Goal: Information Seeking & Learning: Check status

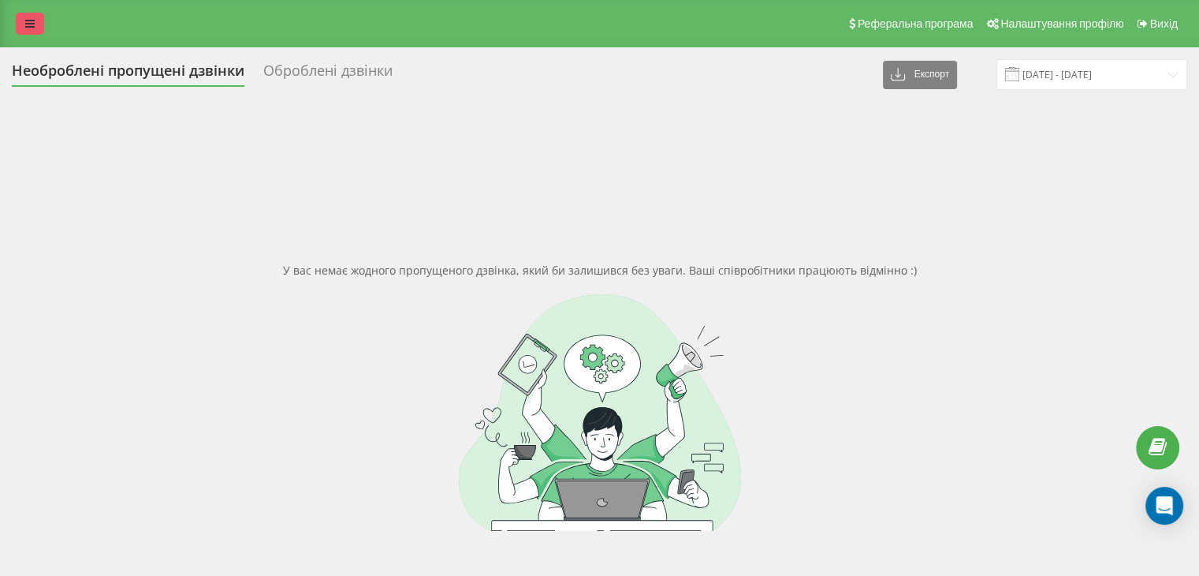
click at [35, 34] on link at bounding box center [30, 24] width 28 height 22
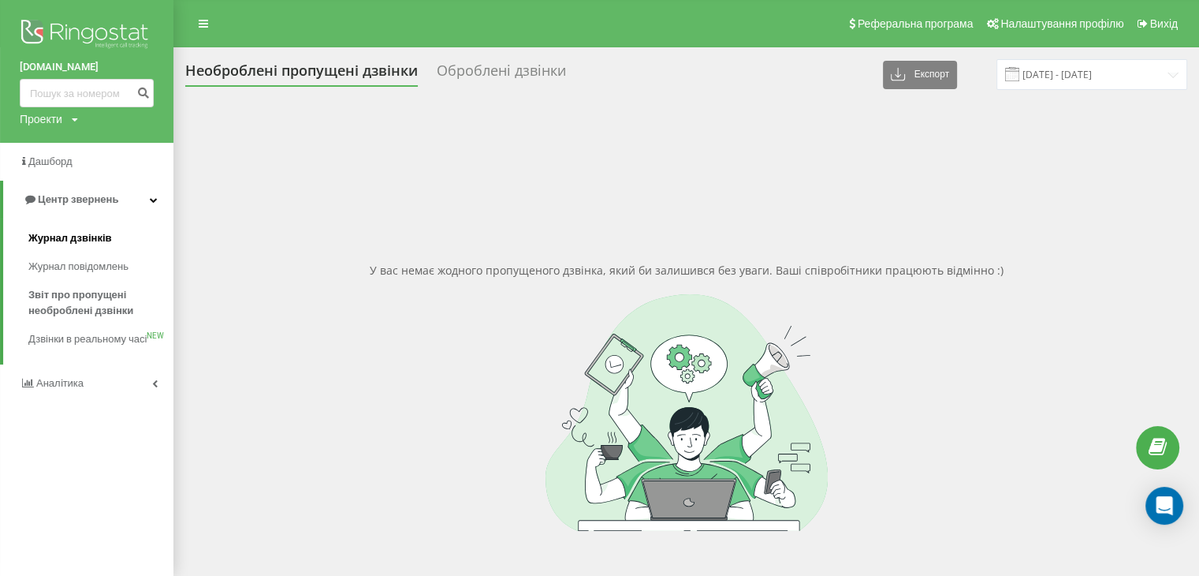
click at [69, 229] on link "Журнал дзвінків" at bounding box center [100, 238] width 145 height 28
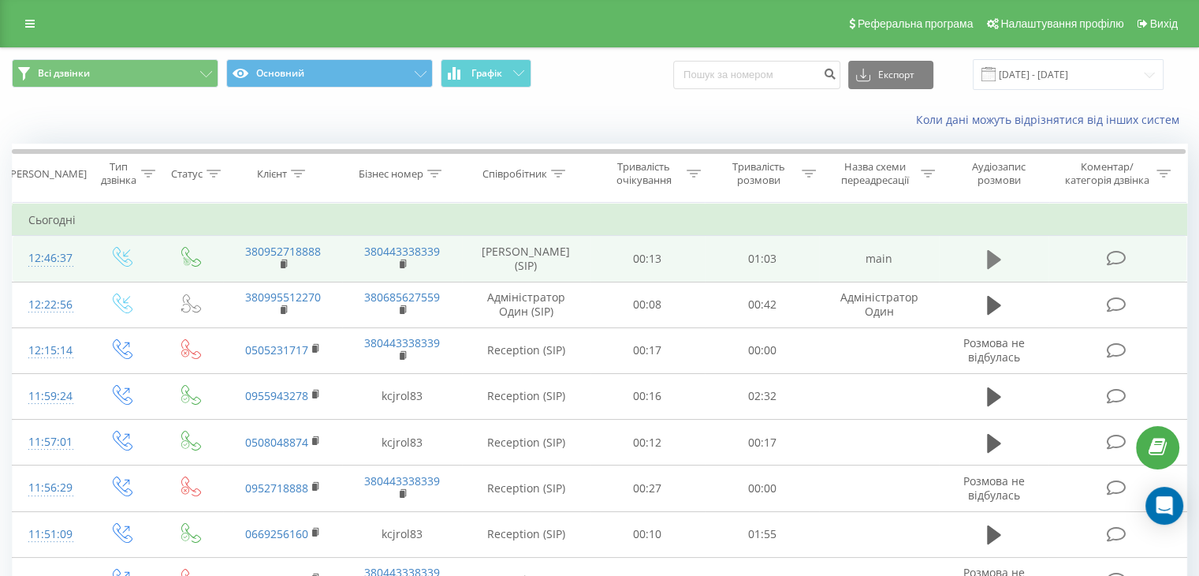
click at [1002, 268] on button at bounding box center [994, 260] width 24 height 24
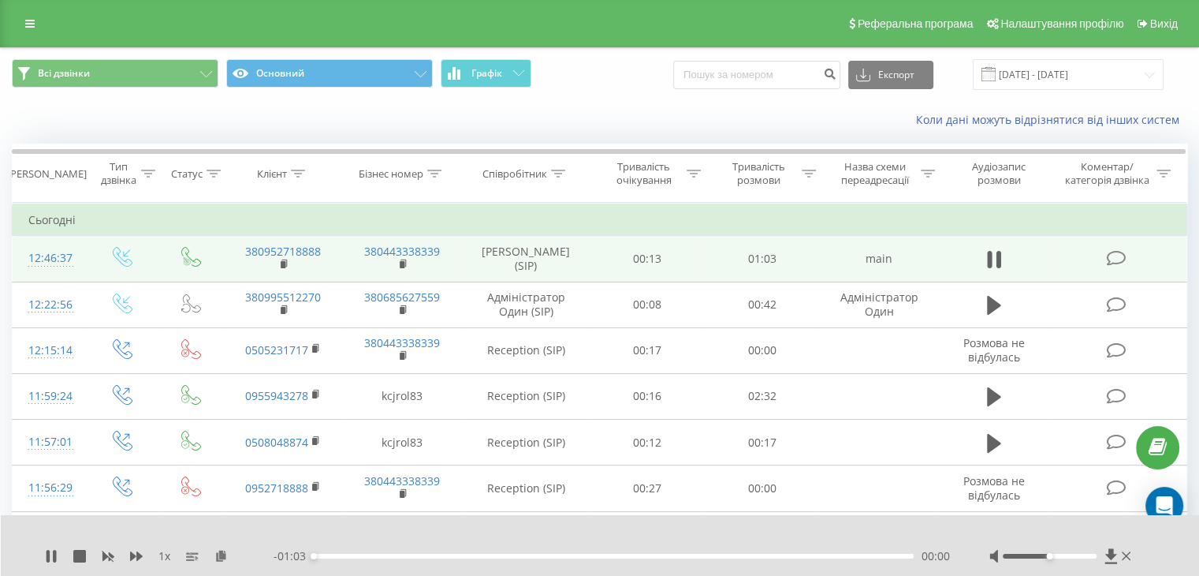
drag, startPoint x: 319, startPoint y: 558, endPoint x: 334, endPoint y: 552, distance: 17.0
click at [334, 552] on div "- 01:03 00:00 00:00" at bounding box center [612, 556] width 676 height 16
click at [339, 553] on div "00:01" at bounding box center [614, 555] width 600 height 5
click at [363, 552] on div "- 00:59 00:03 00:03" at bounding box center [612, 556] width 676 height 16
click at [392, 553] on div "00:04" at bounding box center [614, 555] width 600 height 5
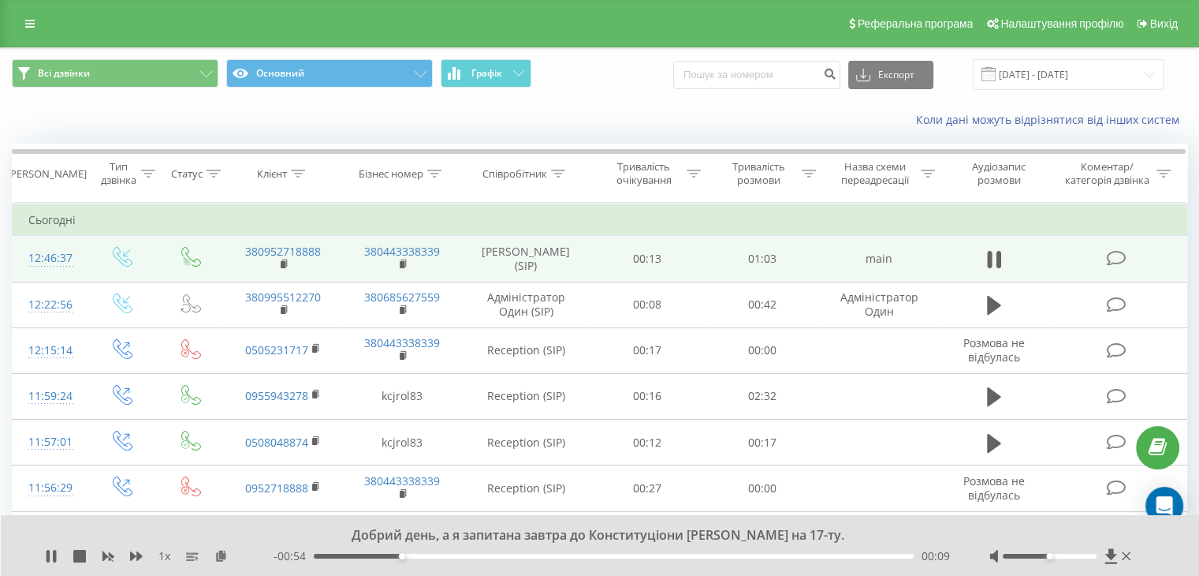
click at [443, 557] on div "00:09" at bounding box center [614, 555] width 600 height 5
click at [979, 267] on td at bounding box center [994, 259] width 110 height 46
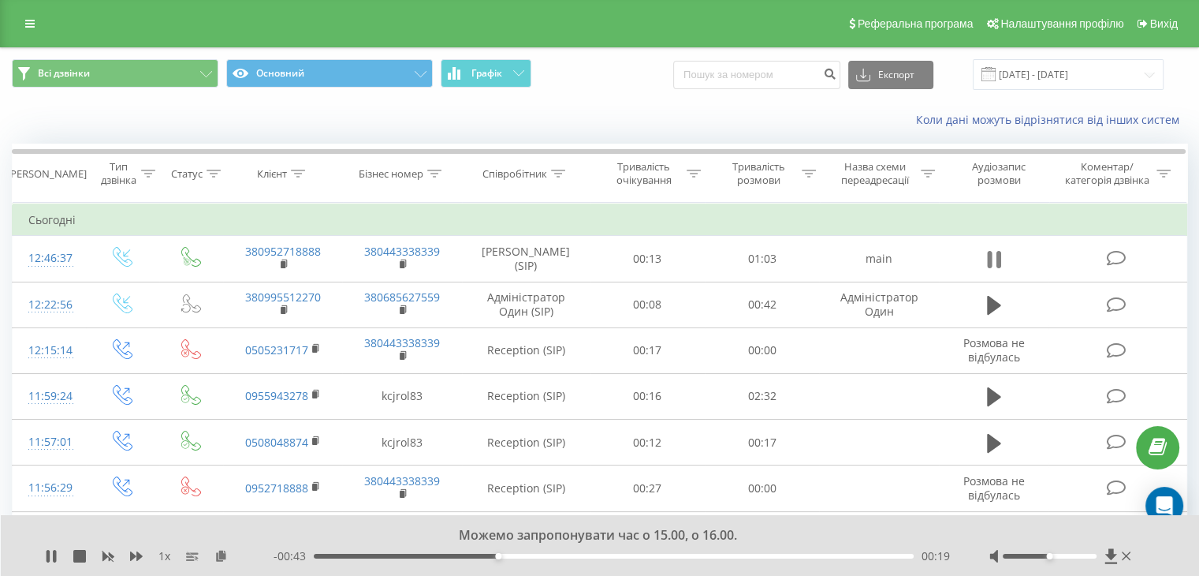
click at [997, 266] on icon at bounding box center [998, 259] width 5 height 17
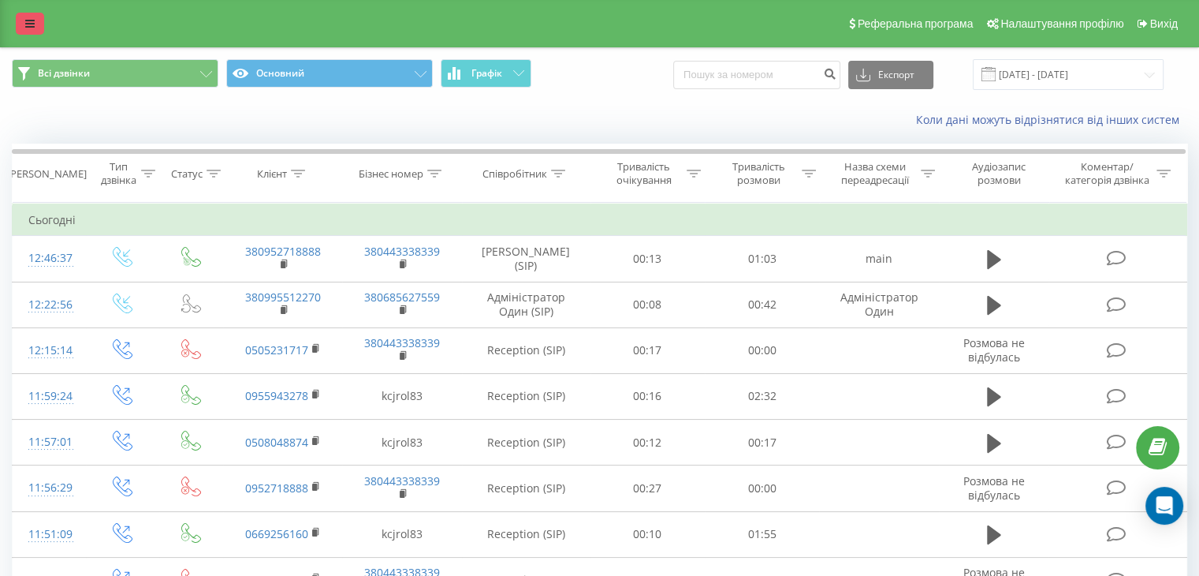
click at [41, 17] on link at bounding box center [30, 24] width 28 height 22
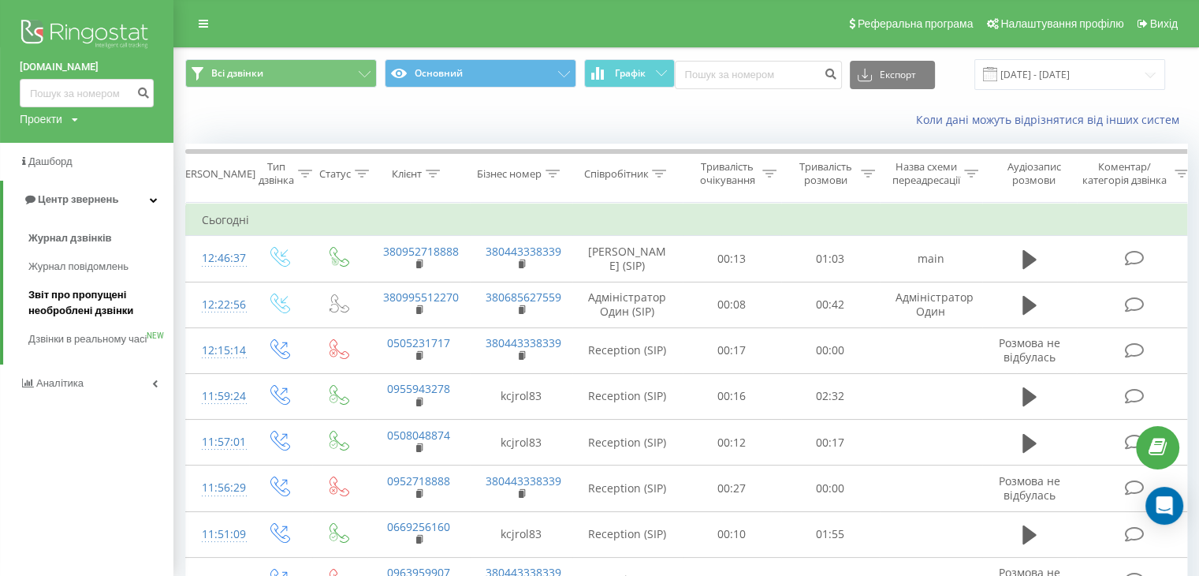
click at [81, 304] on span "Звіт про пропущені необроблені дзвінки" at bounding box center [96, 303] width 137 height 32
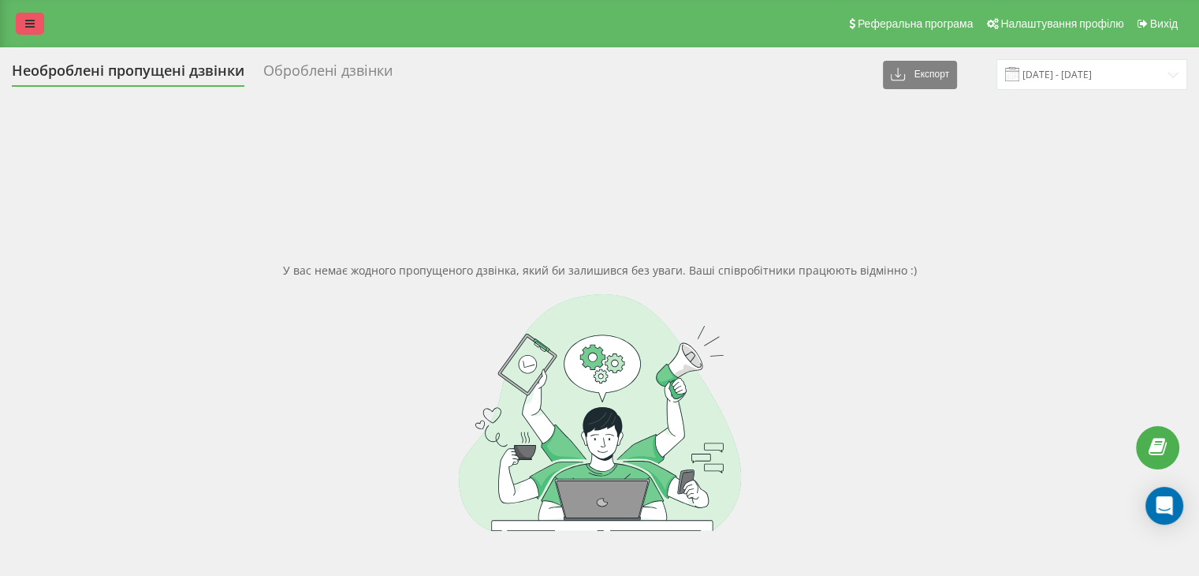
click at [39, 23] on link at bounding box center [30, 24] width 28 height 22
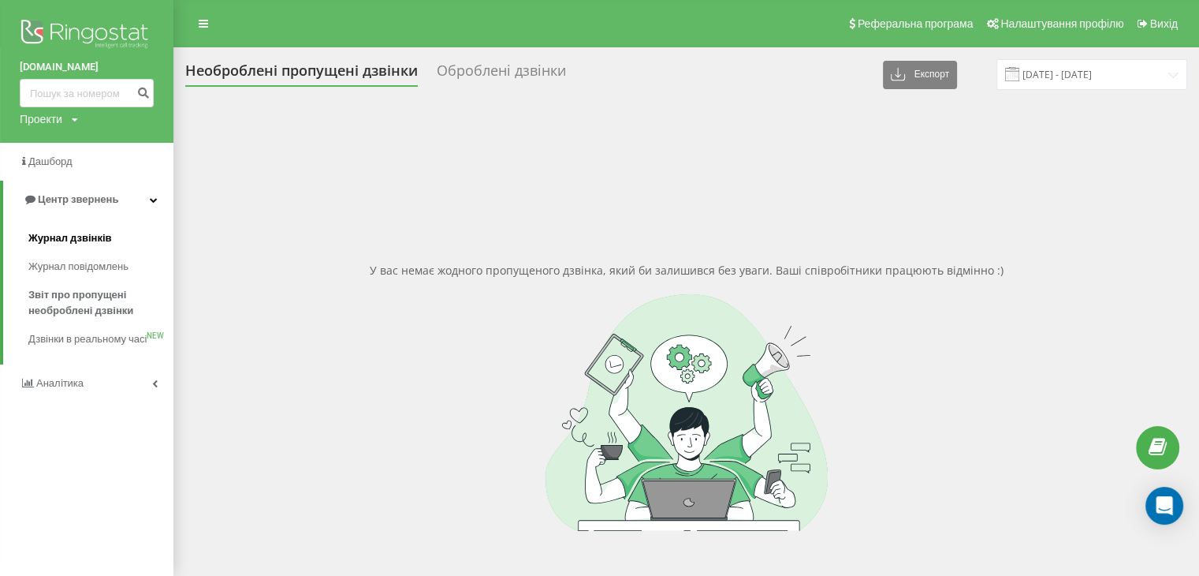
click at [50, 237] on span "Журнал дзвінків" at bounding box center [70, 238] width 84 height 16
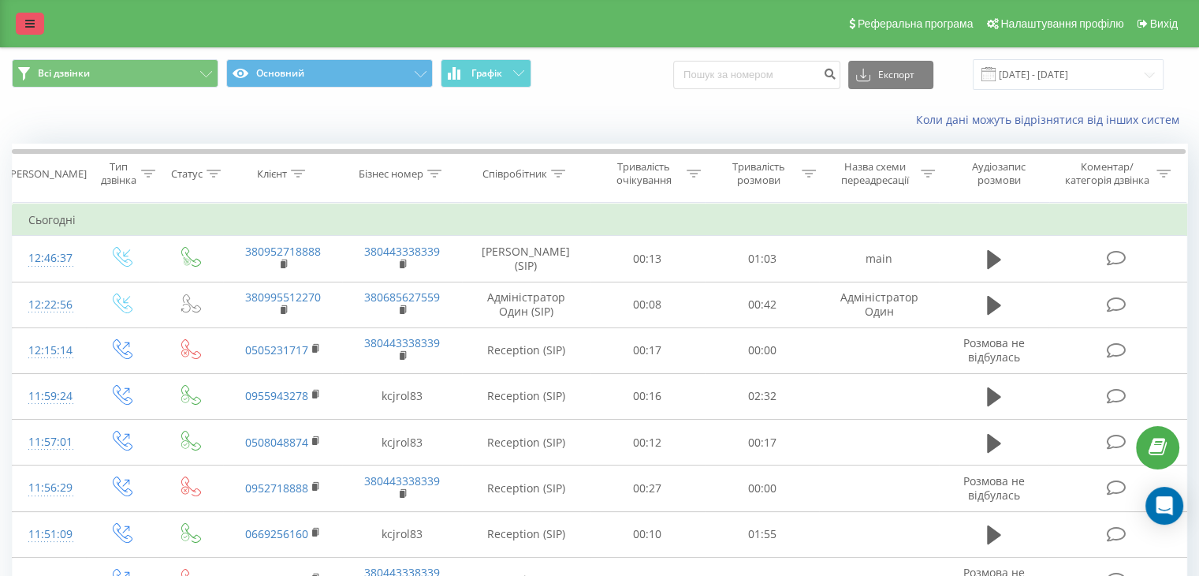
click at [20, 21] on link at bounding box center [30, 24] width 28 height 22
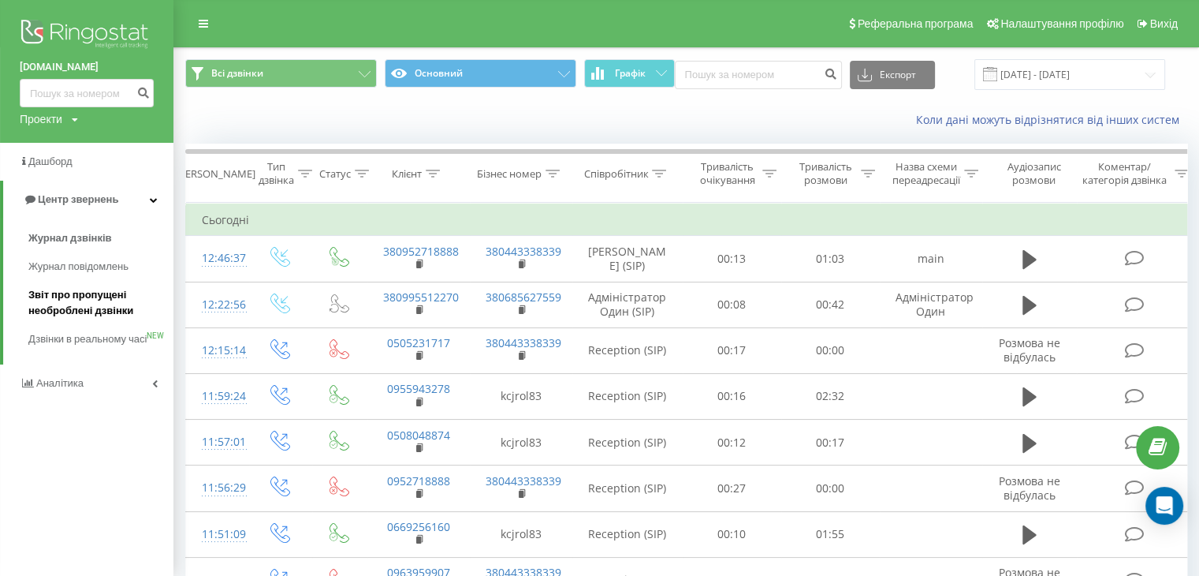
click at [99, 307] on span "Звіт про пропущені необроблені дзвінки" at bounding box center [96, 303] width 137 height 32
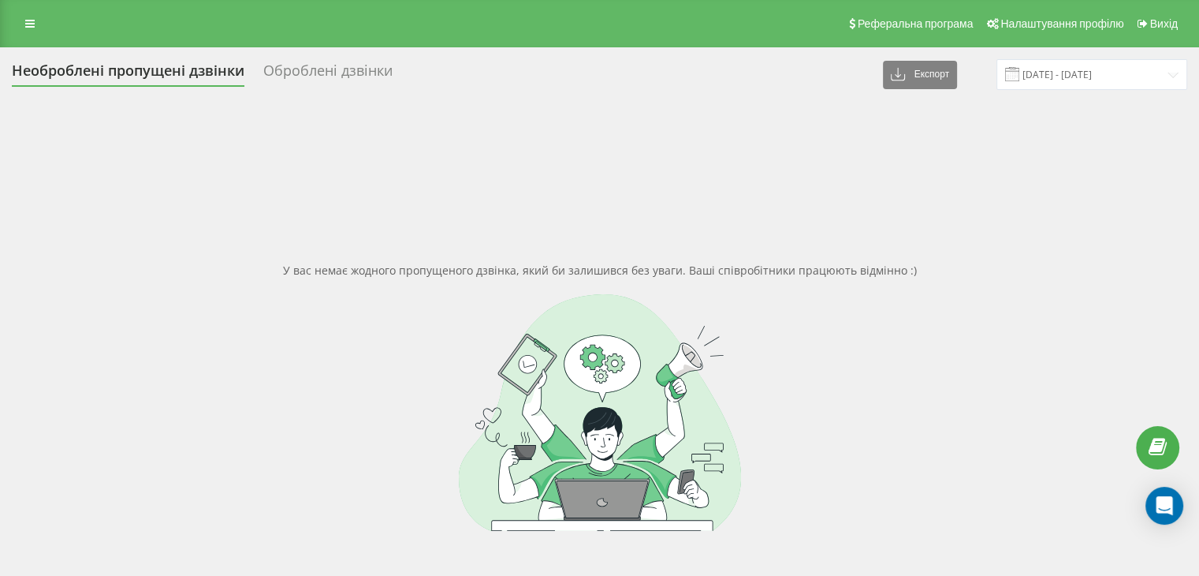
click at [855, 187] on div "У вас немає жодного пропущеного дзвінка, який би залишився без уваги. Ваші спів…" at bounding box center [599, 397] width 1175 height 576
click at [665, 14] on div "Реферальна програма Налаштування профілю Вихід" at bounding box center [599, 23] width 1199 height 47
drag, startPoint x: 1192, startPoint y: 205, endPoint x: 775, endPoint y: 165, distance: 419.0
click at [1192, 205] on div "Необроблені пропущені дзвінки Оброблені дзвінки Експорт .csv .xlsx [DATE] - [DA…" at bounding box center [599, 371] width 1199 height 649
